Goal: Task Accomplishment & Management: Manage account settings

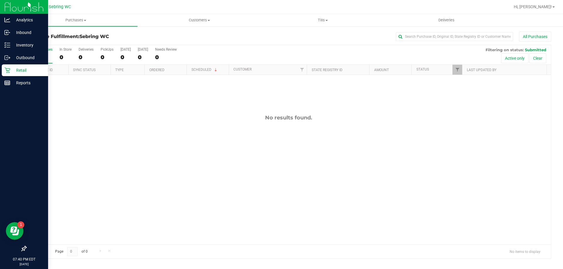
click at [14, 73] on p "Retail" at bounding box center [27, 70] width 35 height 7
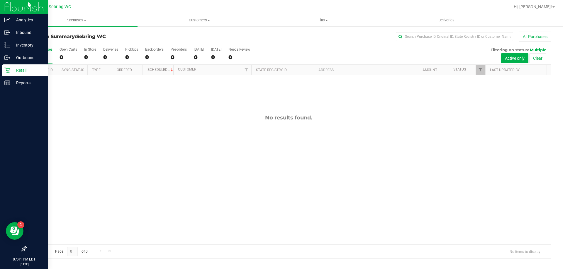
click at [17, 91] on div at bounding box center [24, 167] width 48 height 154
click at [17, 85] on p "Reports" at bounding box center [27, 82] width 35 height 7
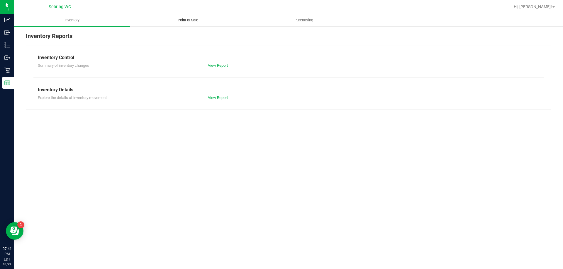
click at [208, 19] on uib-tab-heading "Point of Sale" at bounding box center [187, 20] width 115 height 12
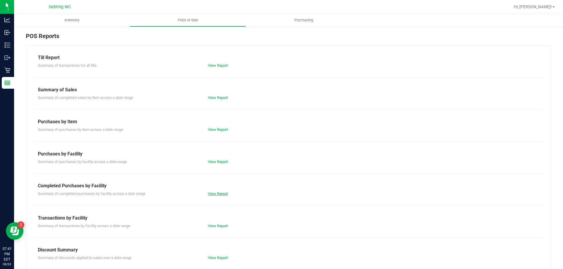
click at [211, 192] on link "View Report" at bounding box center [218, 194] width 20 height 4
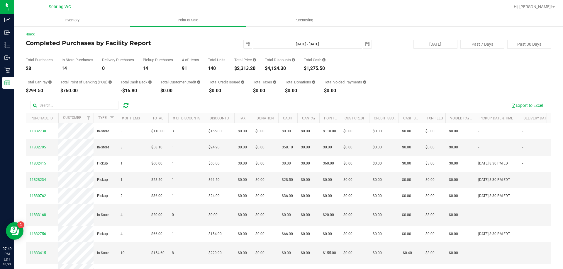
click at [129, 106] on div at bounding box center [125, 105] width 9 height 7
click at [124, 103] on icon at bounding box center [125, 106] width 5 height 6
click at [515, 111] on div "Export to Excel" at bounding box center [288, 105] width 525 height 15
click at [516, 103] on button "Export to Excel" at bounding box center [526, 106] width 39 height 10
click at [422, 101] on div "Export to Excel" at bounding box center [341, 106] width 412 height 10
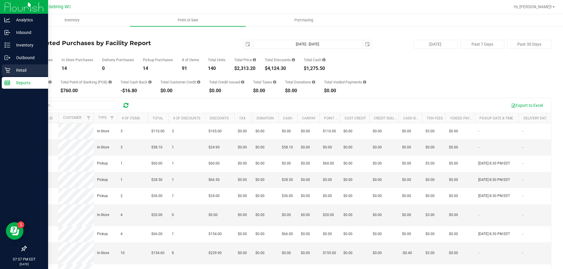
click at [26, 70] on p "Retail" at bounding box center [27, 70] width 35 height 7
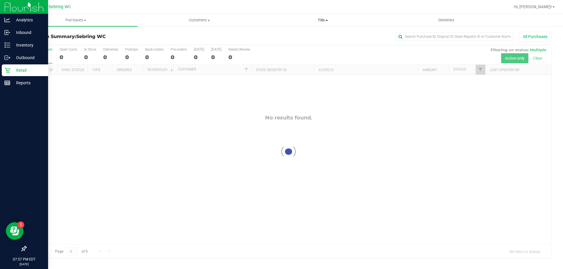
click at [337, 24] on uib-tab-heading "Tills Manage tills Reconcile e-payments" at bounding box center [322, 20] width 123 height 12
click at [311, 35] on li "Manage tills" at bounding box center [322, 35] width 123 height 7
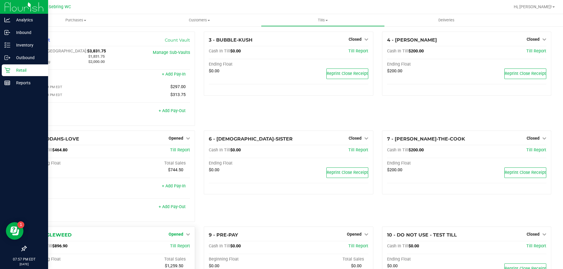
click at [183, 237] on link "Opened" at bounding box center [179, 234] width 21 height 5
click at [186, 247] on div "Close Till" at bounding box center [176, 246] width 43 height 7
click at [178, 249] on link "Close Till" at bounding box center [177, 246] width 16 height 5
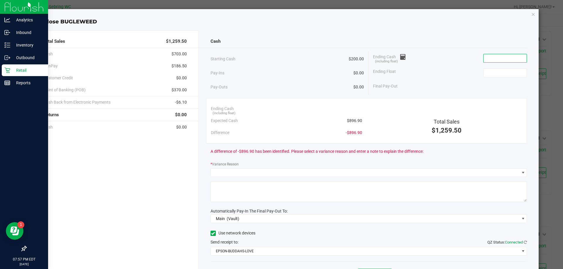
click at [499, 57] on input at bounding box center [504, 58] width 43 height 8
type input "2"
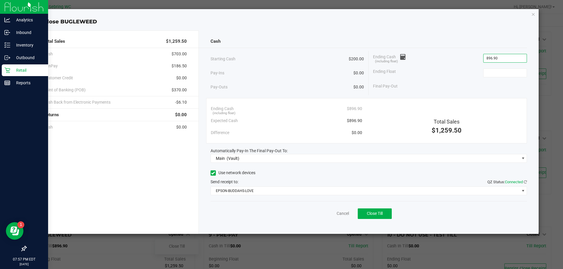
type input "$896.90"
click at [499, 67] on div "Ending Float" at bounding box center [450, 73] width 154 height 15
click at [499, 71] on input at bounding box center [504, 73] width 43 height 8
click at [383, 215] on span "Close Till" at bounding box center [375, 213] width 16 height 5
type input "$200.00"
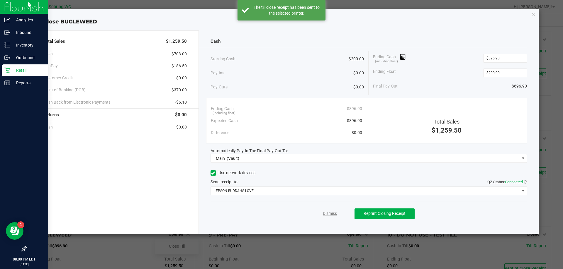
click at [329, 213] on link "Dismiss" at bounding box center [330, 214] width 14 height 6
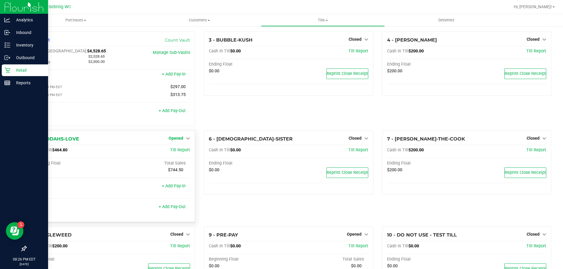
click at [173, 138] on span "Opened" at bounding box center [176, 138] width 15 height 5
click at [183, 152] on link "Close Till" at bounding box center [177, 150] width 16 height 5
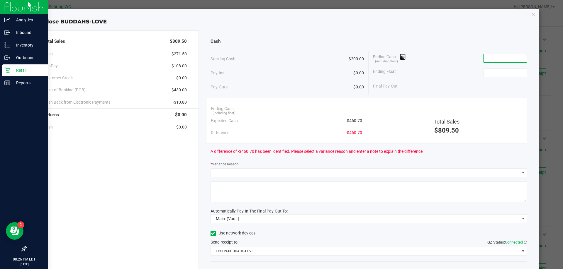
click at [507, 59] on input at bounding box center [504, 58] width 43 height 8
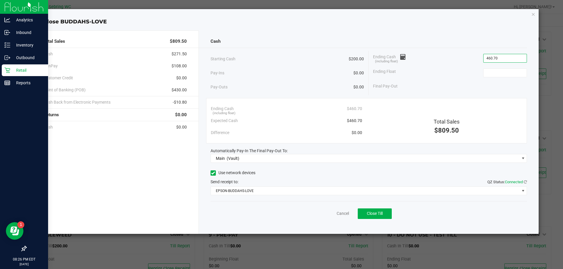
type input "$460.70"
drag, startPoint x: 503, startPoint y: 79, endPoint x: 503, endPoint y: 67, distance: 11.4
click at [503, 78] on div "Ending Float" at bounding box center [450, 73] width 154 height 15
click at [503, 67] on div "Ending Float" at bounding box center [450, 73] width 154 height 15
click at [503, 72] on input at bounding box center [504, 73] width 43 height 8
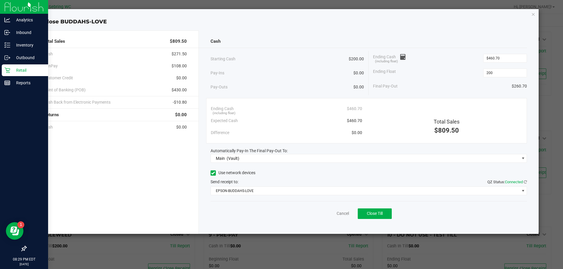
type input "$200.00"
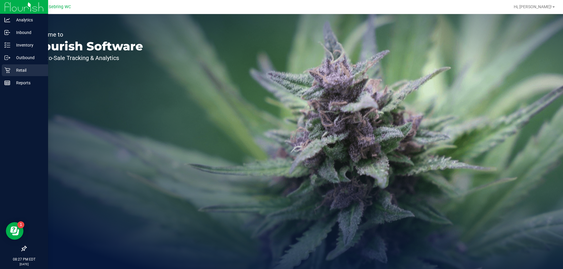
click at [10, 73] on p "Retail" at bounding box center [27, 70] width 35 height 7
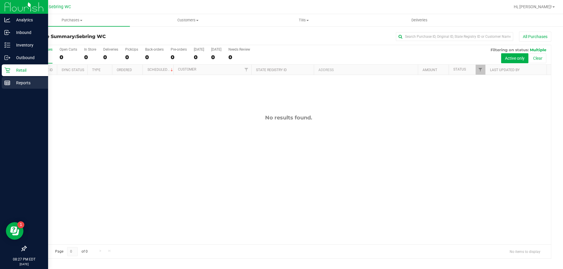
click at [23, 85] on p "Reports" at bounding box center [27, 82] width 35 height 7
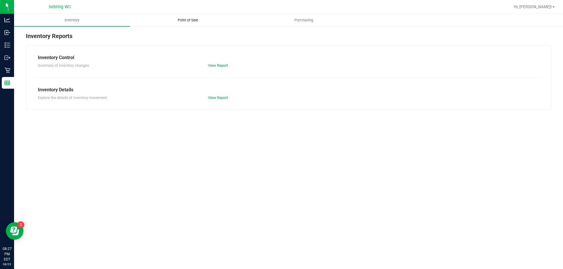
click at [195, 16] on uib-tab-heading "Point of Sale" at bounding box center [187, 20] width 115 height 12
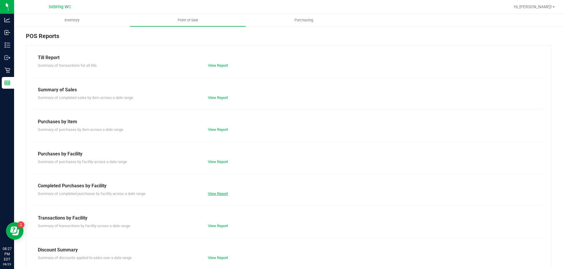
drag, startPoint x: 217, startPoint y: 196, endPoint x: 215, endPoint y: 191, distance: 5.7
click at [216, 196] on div "View Report" at bounding box center [245, 194] width 85 height 6
click at [217, 196] on div "View Report" at bounding box center [245, 194] width 85 height 6
click at [217, 194] on link "View Report" at bounding box center [218, 194] width 20 height 4
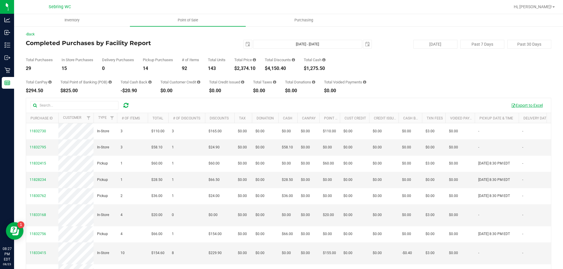
click at [523, 103] on button "Export to Excel" at bounding box center [526, 106] width 39 height 10
click at [244, 48] on span "[DATE]" at bounding box center [247, 44] width 9 height 9
click at [245, 45] on span "select" at bounding box center [247, 44] width 5 height 5
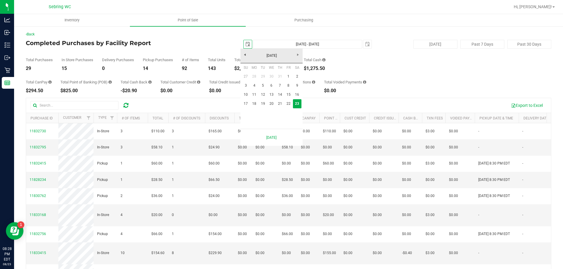
scroll to position [0, 15]
click at [244, 103] on link "17" at bounding box center [246, 103] width 9 height 9
type input "[DATE]"
type input "[DATE] - [DATE]"
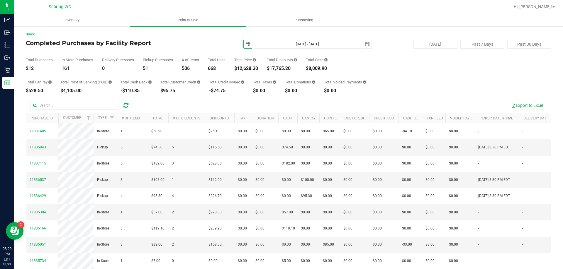
click at [245, 44] on span "select" at bounding box center [247, 44] width 5 height 5
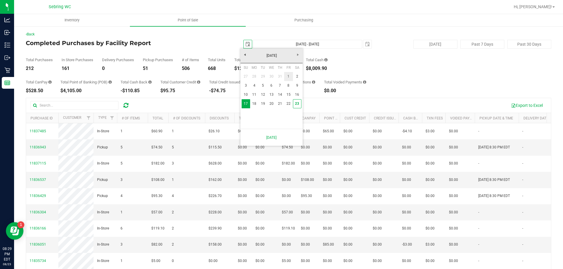
click at [290, 77] on link "1" at bounding box center [288, 76] width 9 height 9
type input "[DATE]"
type input "[DATE] - [DATE]"
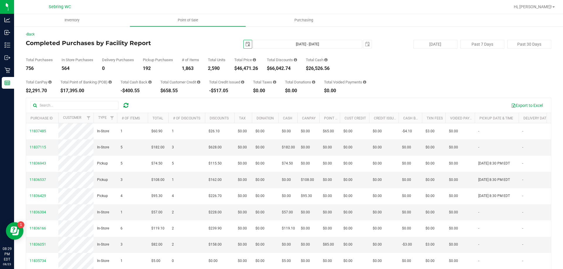
click at [245, 43] on span "select" at bounding box center [247, 44] width 5 height 5
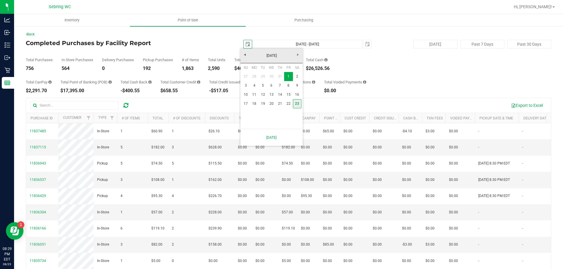
click at [300, 105] on link "23" at bounding box center [297, 103] width 9 height 9
type input "[DATE]"
type input "[DATE] - [DATE]"
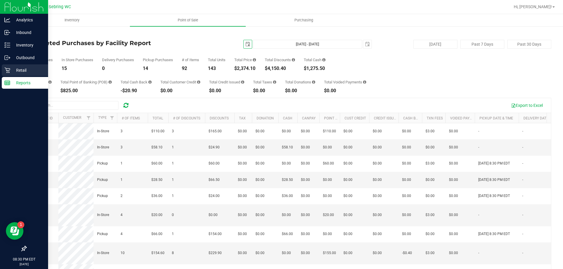
click at [11, 67] on p "Retail" at bounding box center [27, 70] width 35 height 7
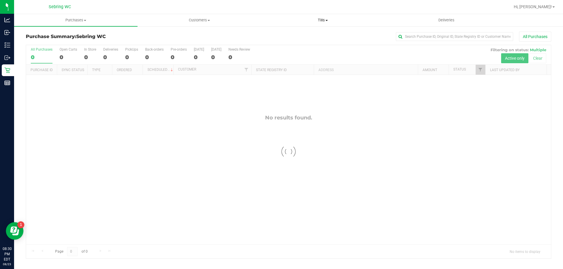
click at [311, 20] on span "Tills" at bounding box center [322, 20] width 123 height 5
click at [307, 36] on li "Manage tills" at bounding box center [322, 35] width 123 height 7
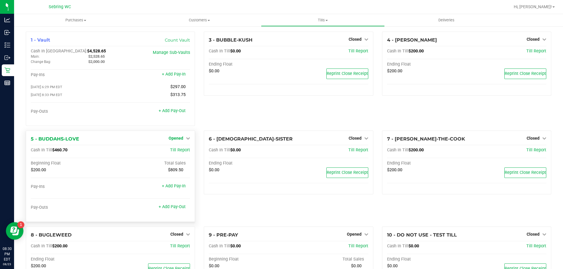
click at [178, 139] on span "Opened" at bounding box center [176, 138] width 15 height 5
click at [179, 152] on link "Close Till" at bounding box center [177, 150] width 16 height 5
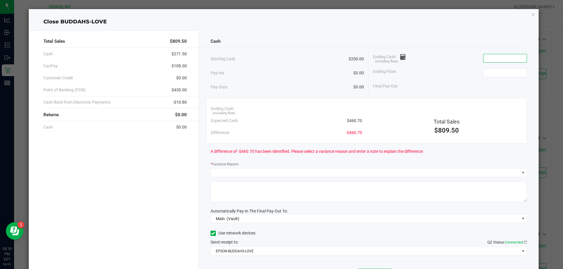
click at [492, 58] on input at bounding box center [504, 58] width 43 height 8
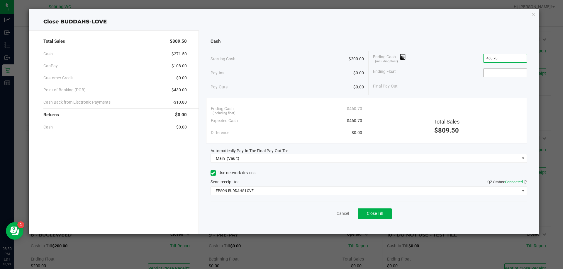
type input "$460.70"
click at [499, 73] on input at bounding box center [504, 73] width 43 height 8
type input "$200.00"
click at [388, 218] on button "Close Till" at bounding box center [375, 214] width 34 height 11
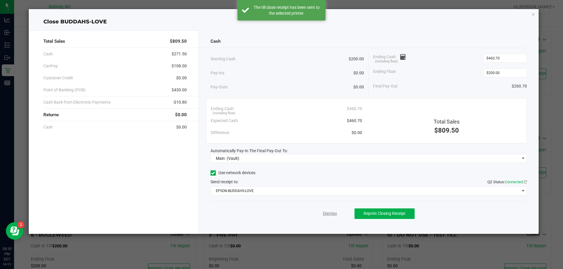
click at [332, 215] on link "Dismiss" at bounding box center [330, 214] width 14 height 6
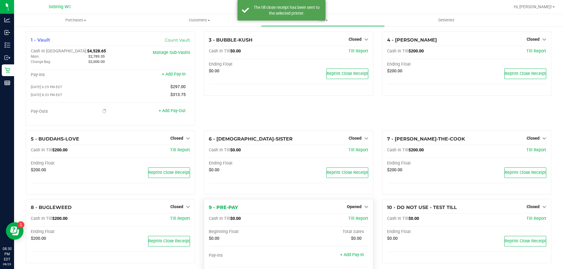
click at [347, 211] on div "9 - PRE-PAY Opened Close Till" at bounding box center [288, 207] width 159 height 7
click at [347, 207] on span "Opened" at bounding box center [354, 207] width 15 height 5
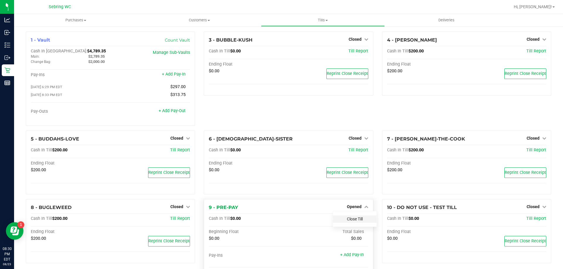
click at [356, 220] on link "Close Till" at bounding box center [355, 219] width 16 height 5
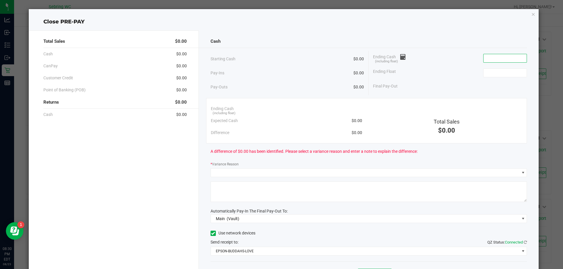
click at [497, 55] on input at bounding box center [504, 58] width 43 height 8
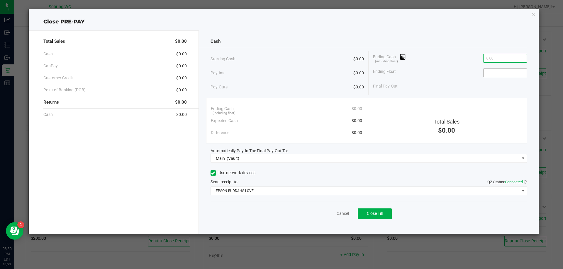
type input "$0.00"
click at [499, 71] on input at bounding box center [504, 73] width 43 height 8
type input "$0.00"
click at [385, 213] on button "Close Till" at bounding box center [375, 214] width 34 height 11
click at [325, 216] on link "Dismiss" at bounding box center [330, 214] width 14 height 6
